Goal: Find specific page/section: Find specific page/section

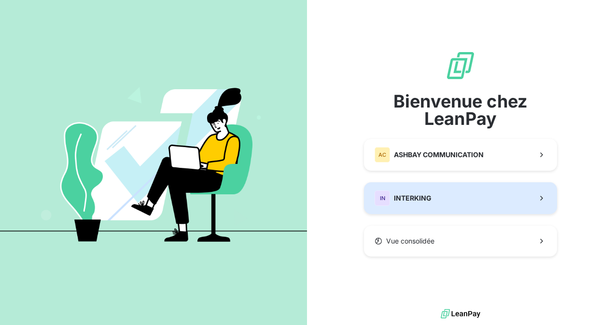
click at [432, 200] on button "IN INTERKING" at bounding box center [460, 198] width 193 height 32
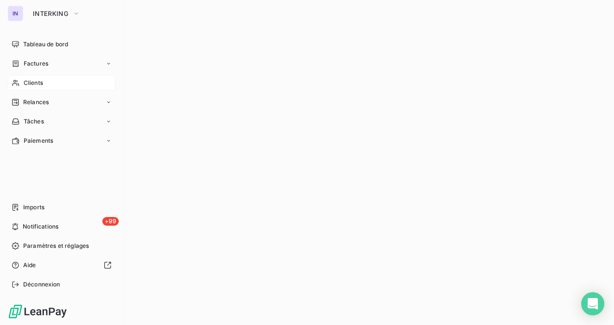
click at [42, 84] on span "Clients" at bounding box center [33, 83] width 19 height 9
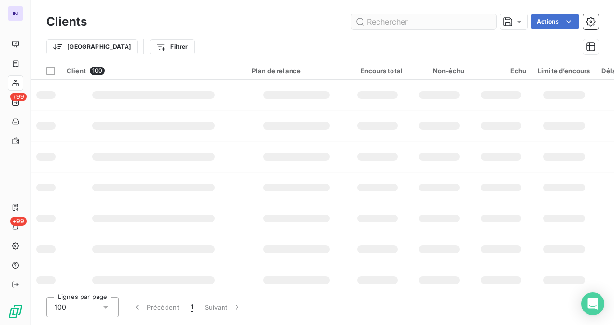
click at [414, 25] on input "text" at bounding box center [423, 21] width 145 height 15
type input "chanel sas"
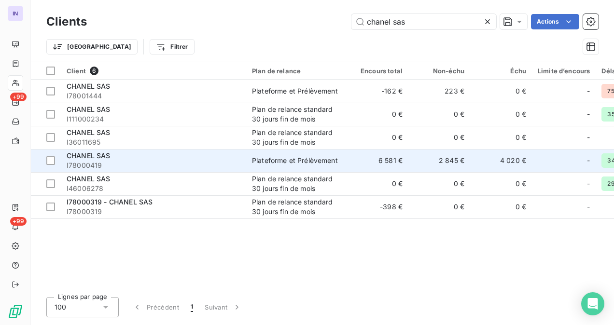
click at [136, 160] on div "CHANEL SAS" at bounding box center [154, 156] width 174 height 10
click at [159, 159] on div "CHANEL SAS" at bounding box center [154, 156] width 174 height 10
click at [103, 154] on span "CHANEL SAS" at bounding box center [89, 156] width 44 height 8
